Goal: Transaction & Acquisition: Purchase product/service

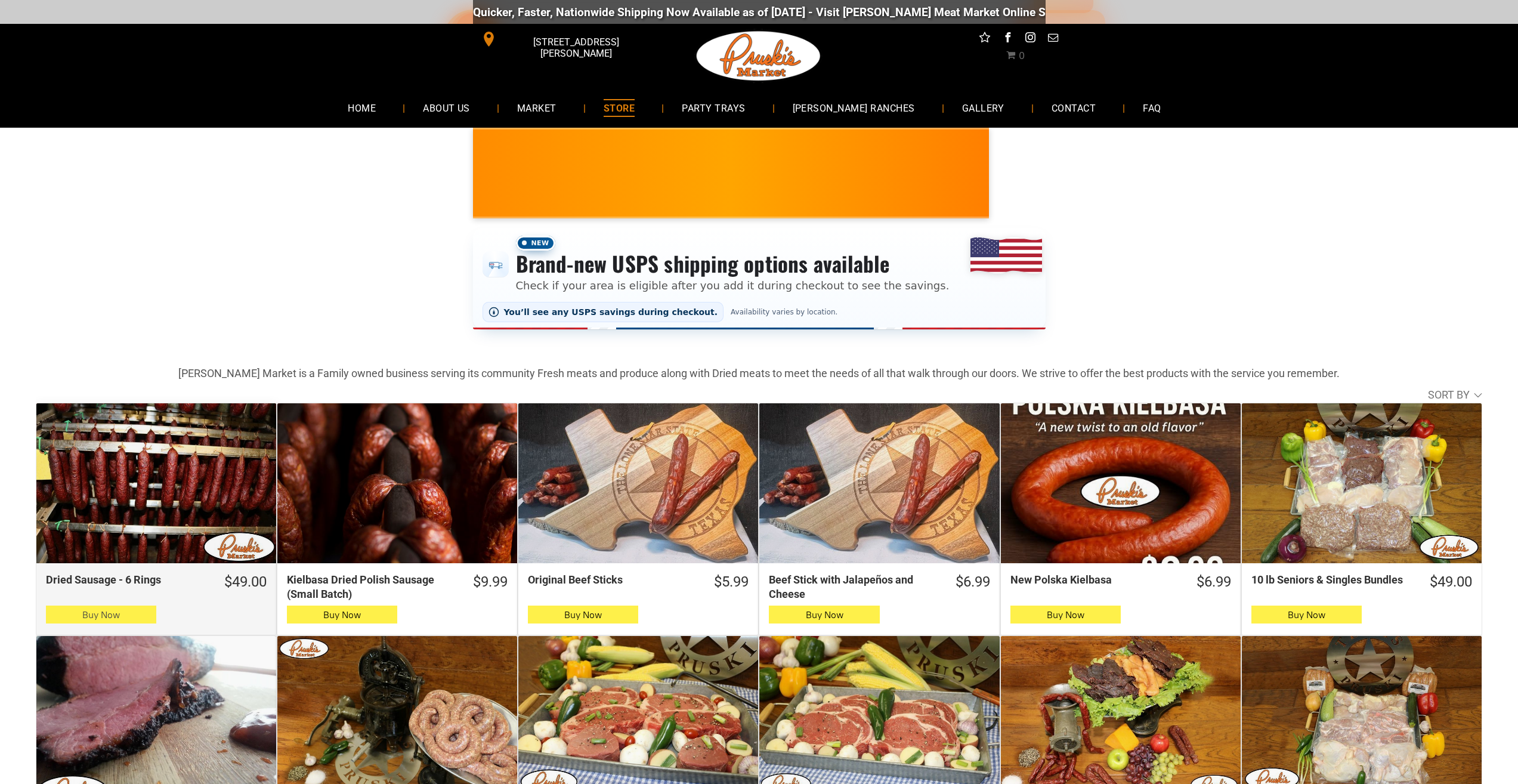
click at [87, 619] on span "Buy Now" at bounding box center [101, 615] width 38 height 11
click at [147, 611] on button "Buy Now" at bounding box center [101, 615] width 110 height 18
click at [63, 617] on button "Buy Now" at bounding box center [101, 615] width 110 height 18
